Goal: Information Seeking & Learning: Learn about a topic

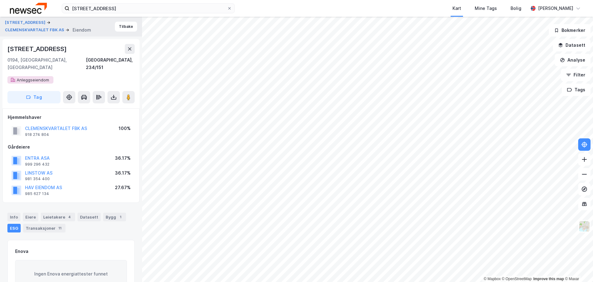
click at [28, 80] on div "[STREET_ADDRESS], 234/151 Anleggseiendom Tag" at bounding box center [70, 73] width 137 height 69
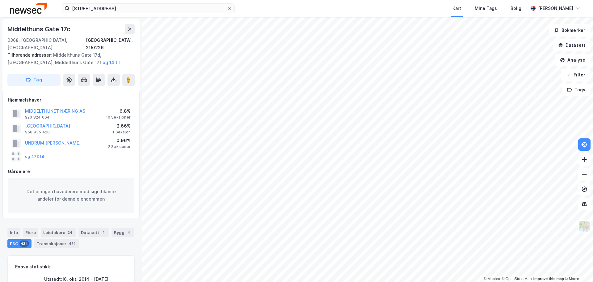
scroll to position [0, 0]
click at [64, 107] on div "MIDDELTHUNET NÆRING AS" at bounding box center [55, 110] width 60 height 7
click at [0, 0] on button "MIDDELTHUNET NÆRING AS" at bounding box center [0, 0] width 0 height 0
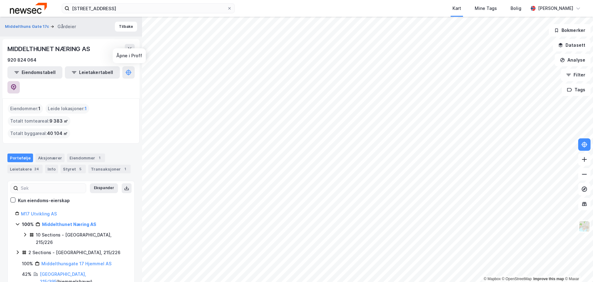
click at [16, 84] on icon at bounding box center [13, 87] width 5 height 6
click at [93, 260] on link "Middelthunsgate 17 Hjemmel AS" at bounding box center [76, 262] width 70 height 5
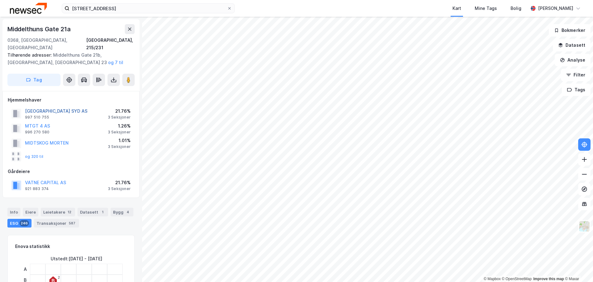
click at [0, 0] on button "[GEOGRAPHIC_DATA] SYD AS" at bounding box center [0, 0] width 0 height 0
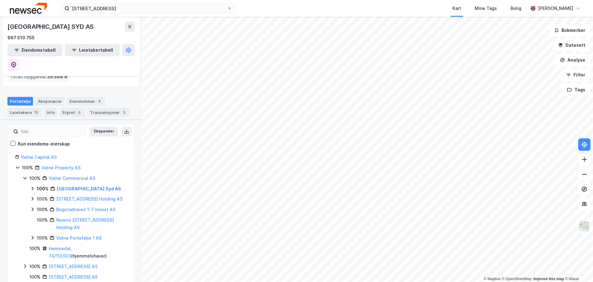
scroll to position [62, 0]
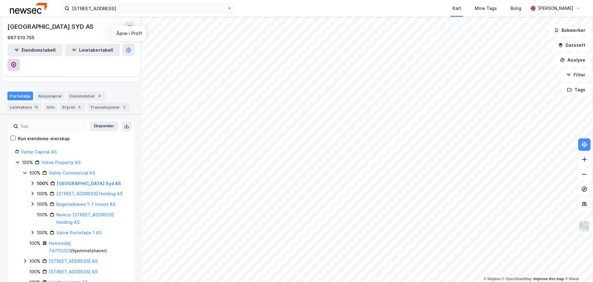
click at [17, 62] on icon at bounding box center [14, 65] width 6 height 6
